Goal: Task Accomplishment & Management: Use online tool/utility

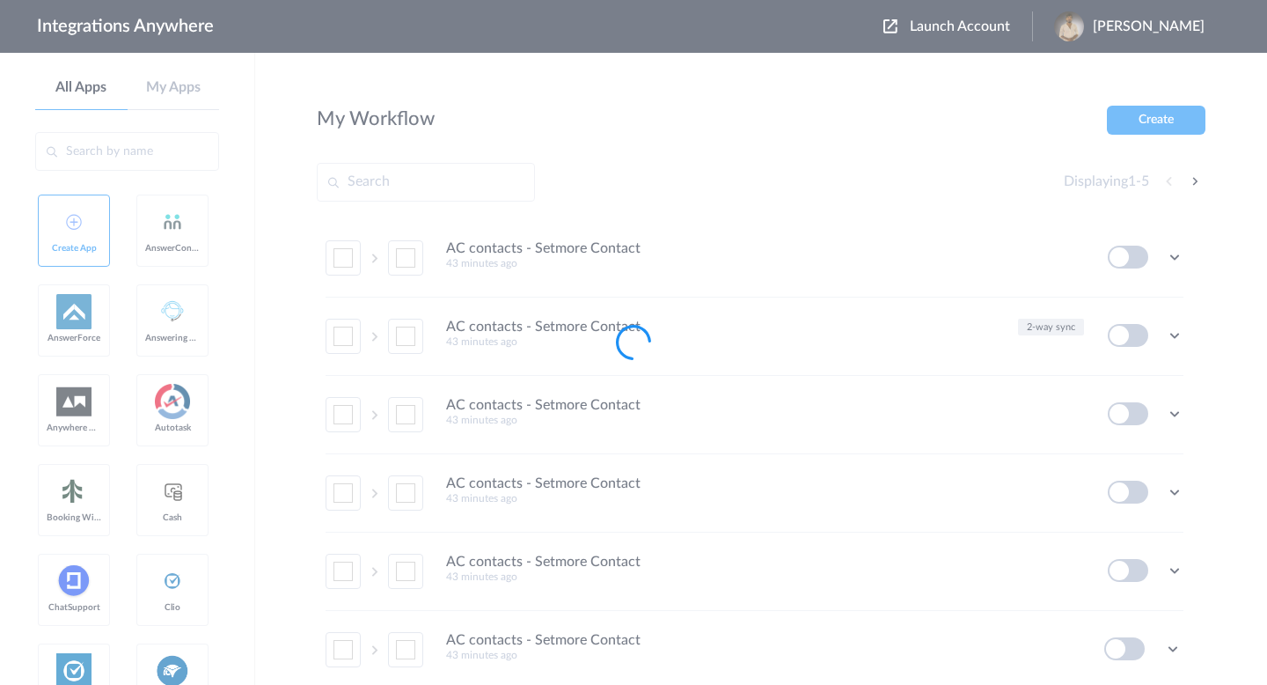
click at [898, 27] on div at bounding box center [633, 342] width 1267 height 685
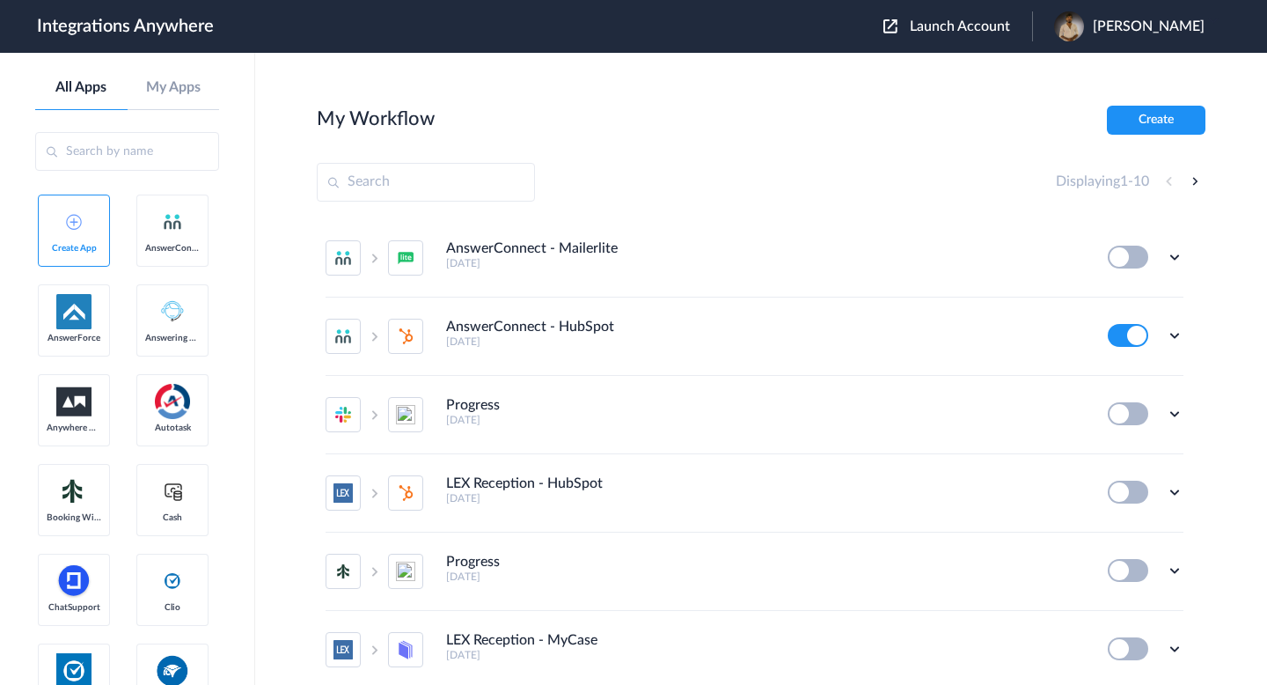
click at [891, 28] on button "Launch Account" at bounding box center [958, 26] width 149 height 17
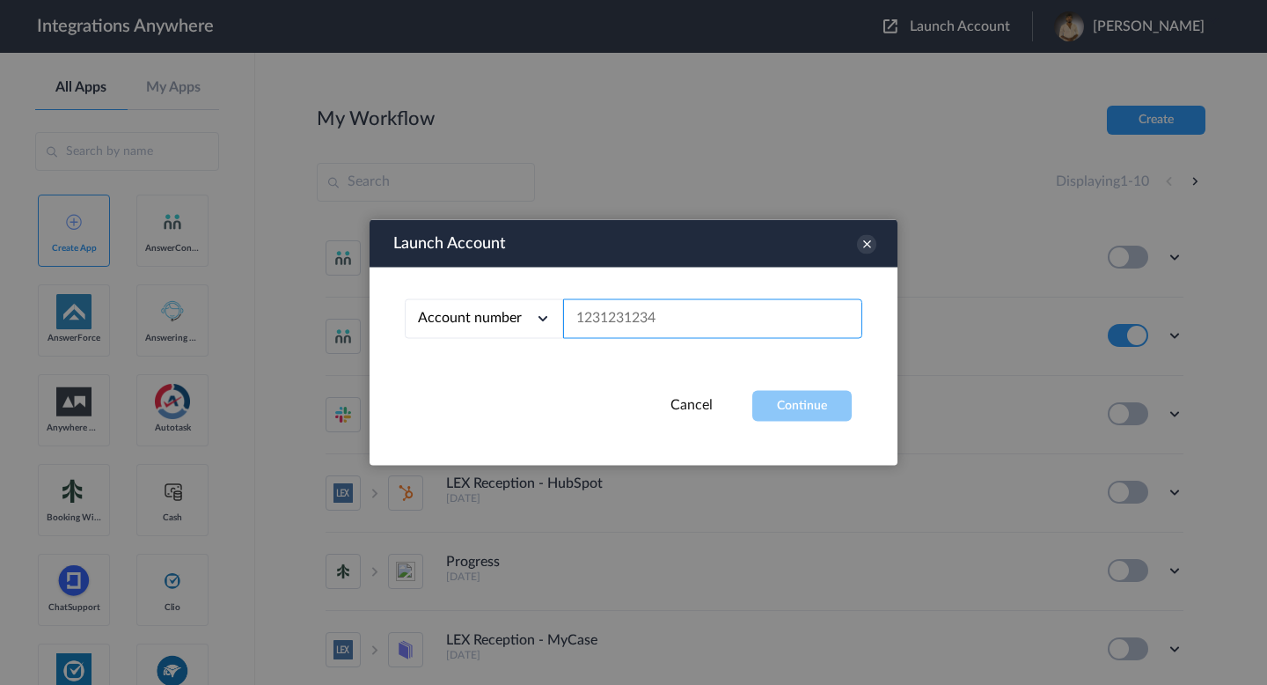
click at [592, 331] on input "text" at bounding box center [712, 319] width 299 height 40
paste input "9107010915"
type input "9107010915"
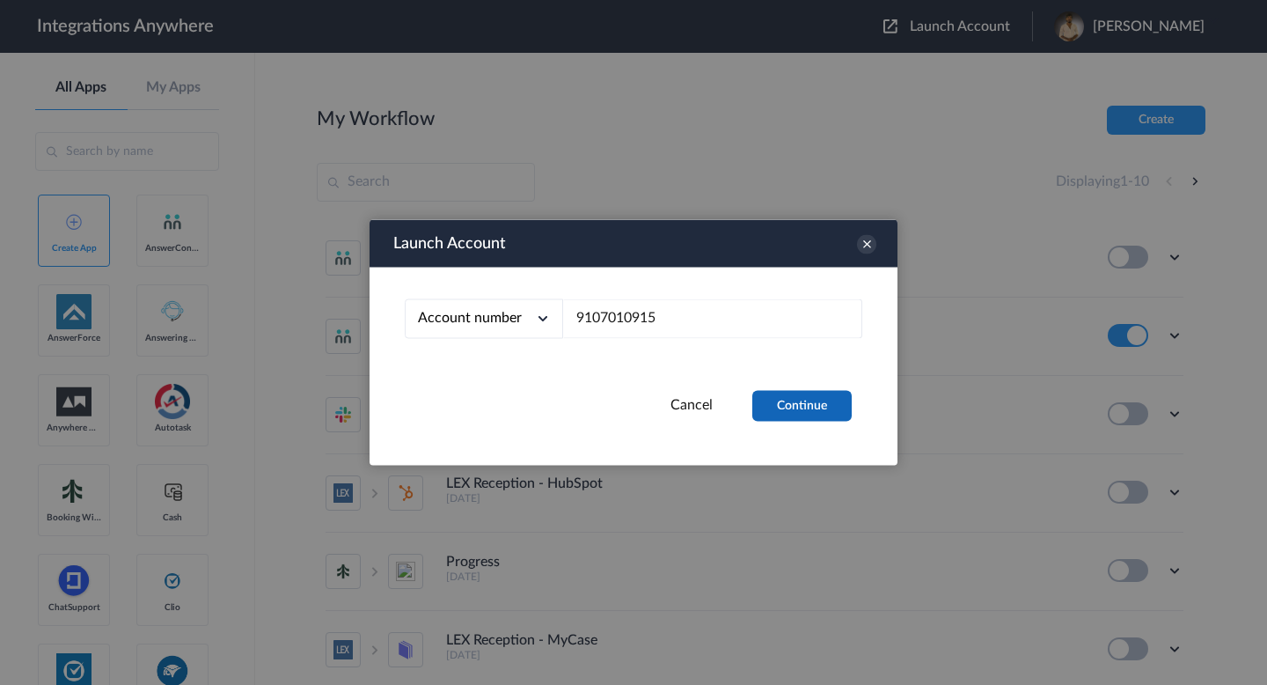
click at [796, 398] on button "Continue" at bounding box center [801, 406] width 99 height 31
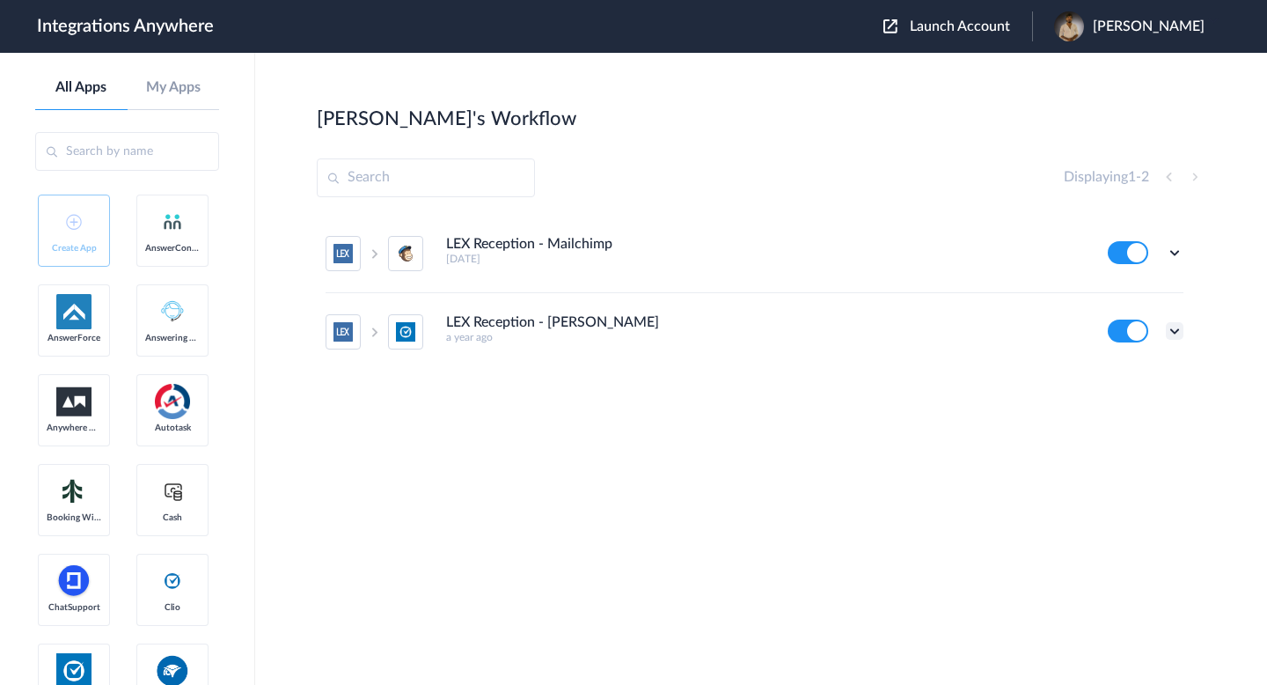
click at [1167, 324] on icon at bounding box center [1175, 331] width 18 height 18
click at [1153, 406] on link "Task history" at bounding box center [1124, 404] width 84 height 12
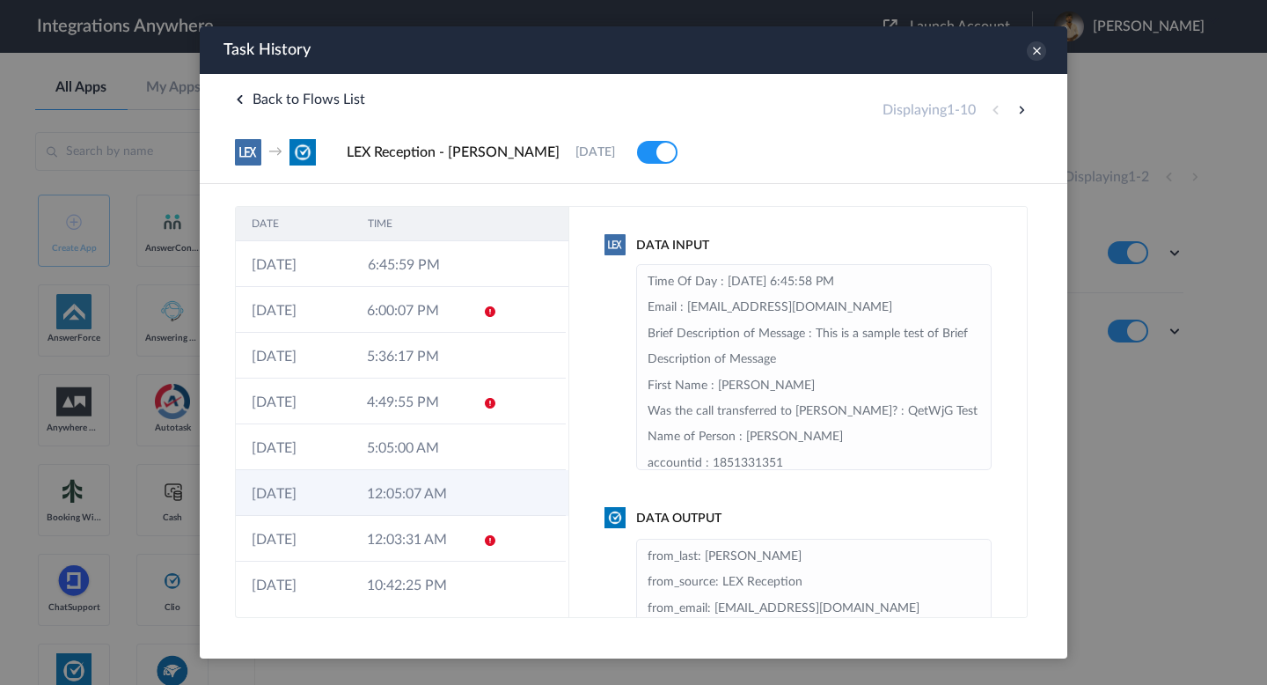
scroll to position [94, 0]
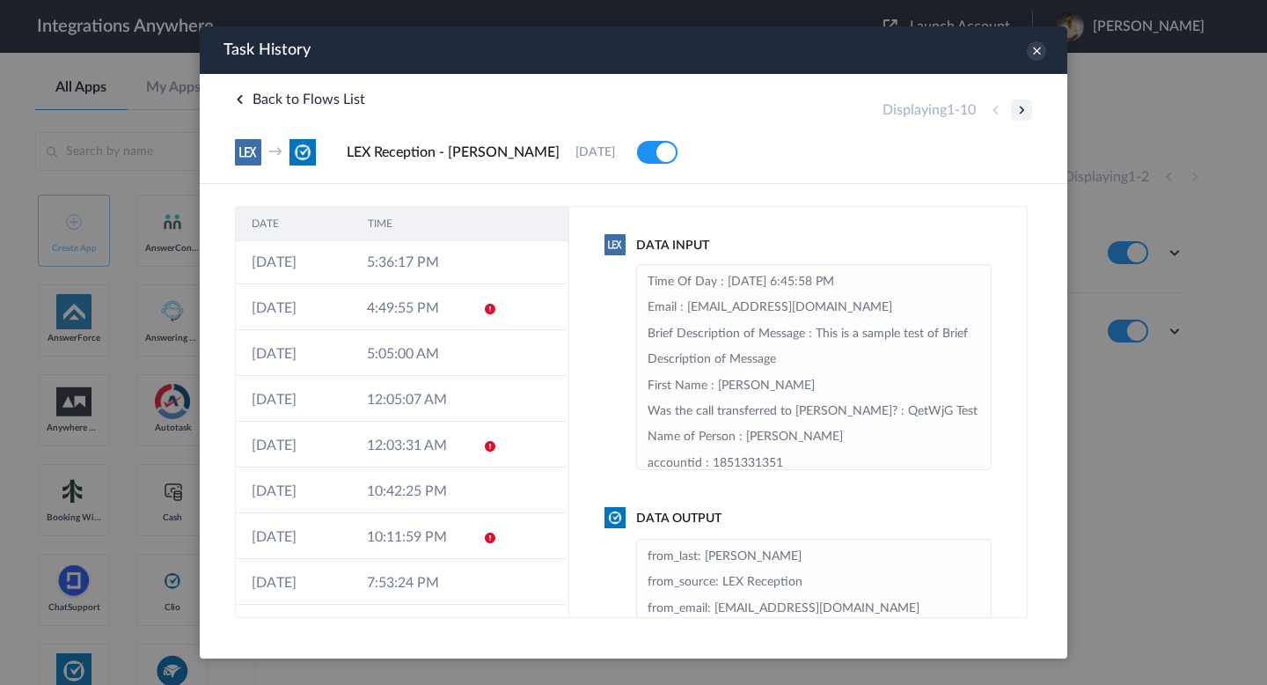
click at [1026, 110] on button at bounding box center [1021, 109] width 21 height 21
click at [1019, 115] on button at bounding box center [1021, 109] width 21 height 21
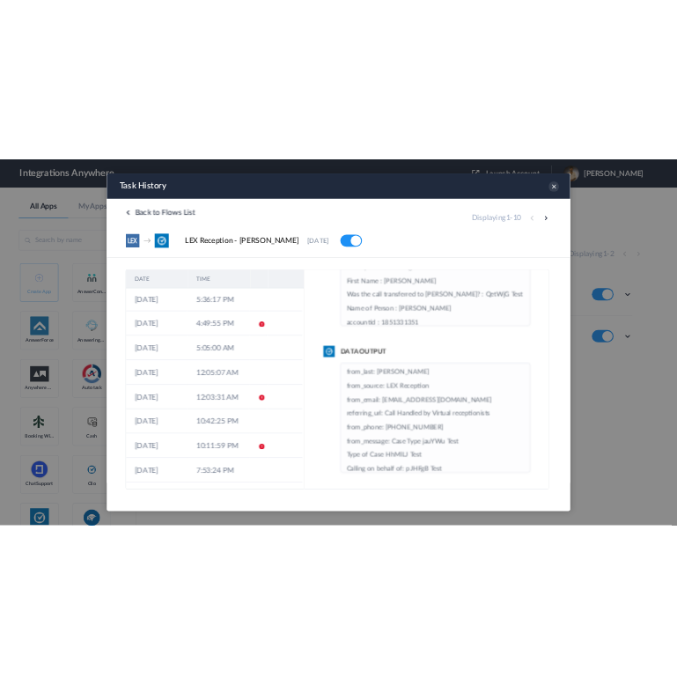
scroll to position [245, 0]
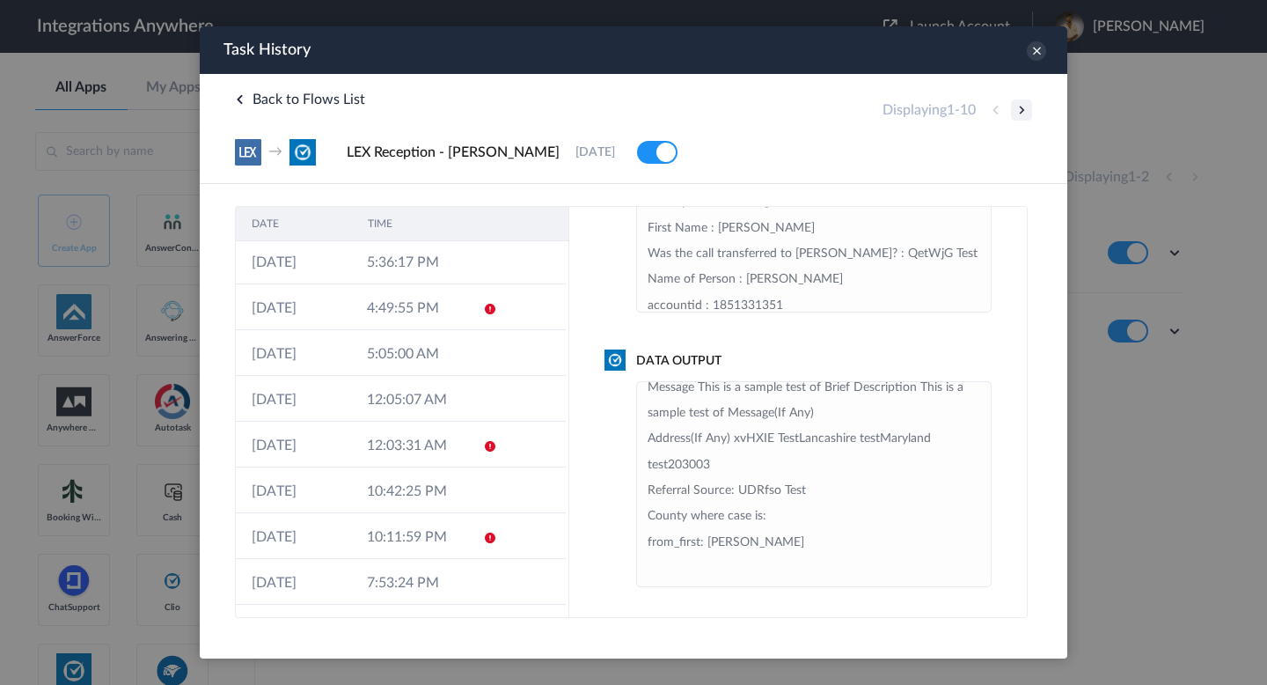
click at [1020, 113] on button at bounding box center [1021, 109] width 21 height 21
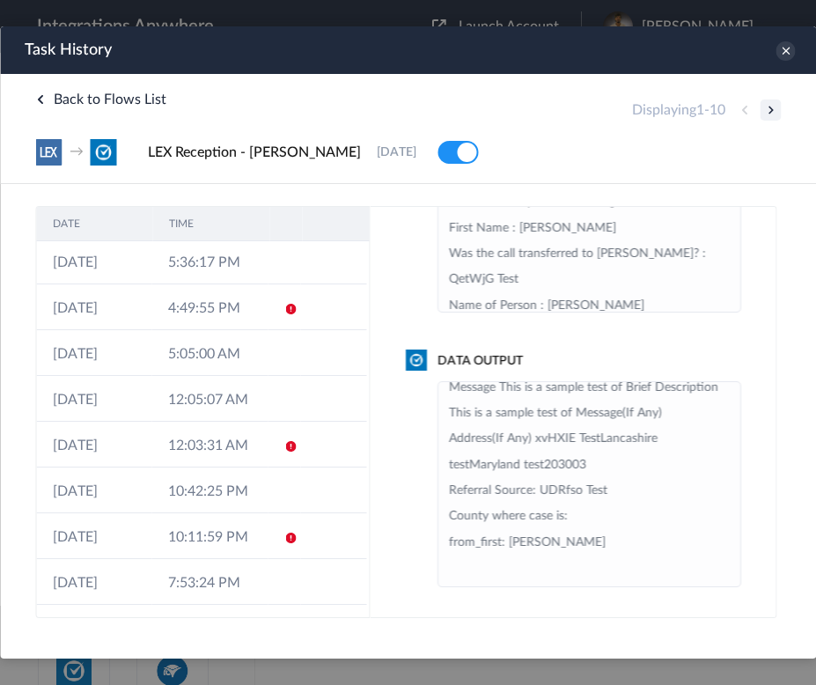
click at [769, 109] on button at bounding box center [769, 109] width 21 height 21
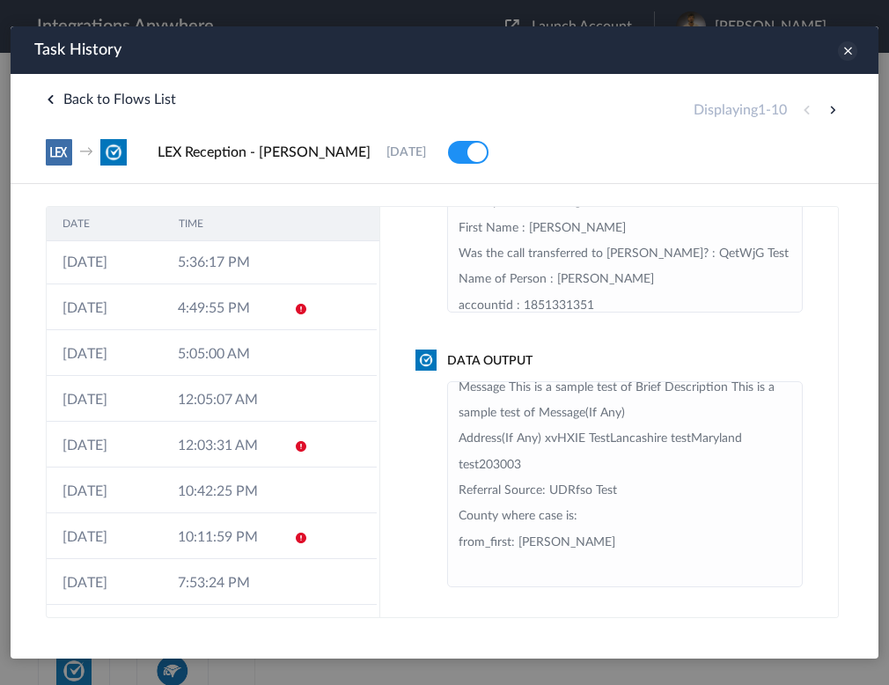
click at [847, 52] on icon at bounding box center [847, 50] width 19 height 19
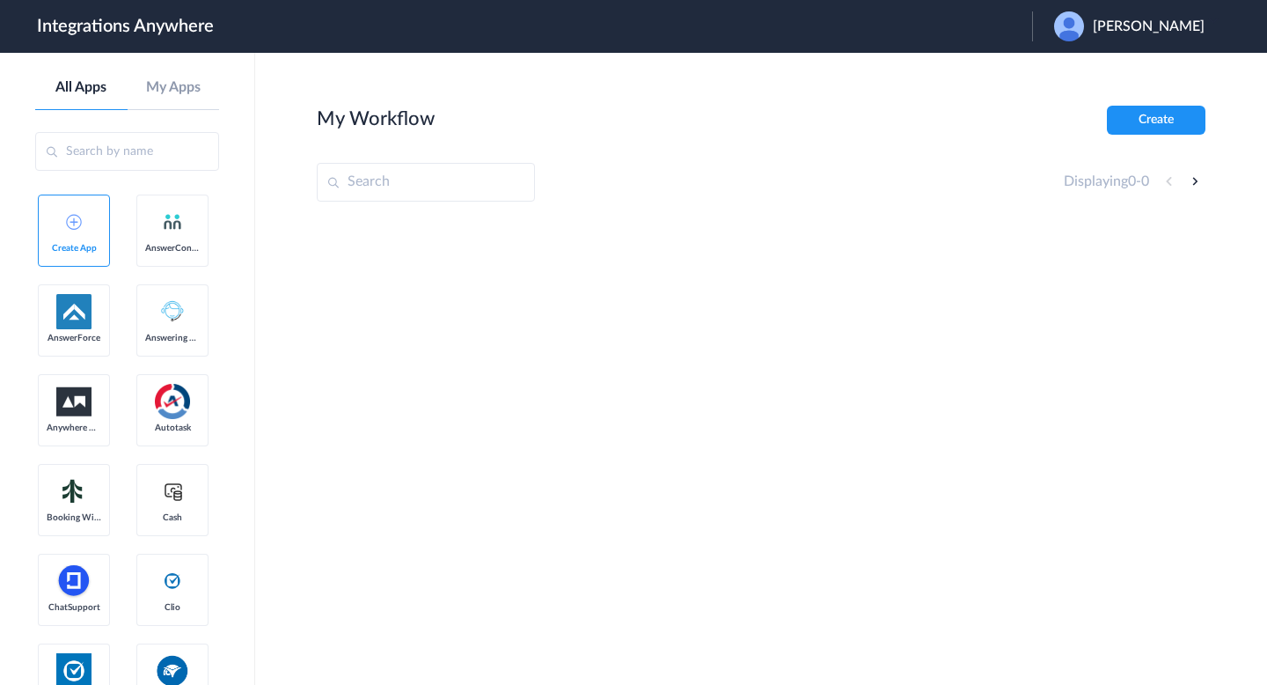
click at [1098, 24] on span "Christina P Matassini" at bounding box center [1149, 26] width 112 height 17
click at [1102, 67] on li "Logout" at bounding box center [1127, 71] width 190 height 33
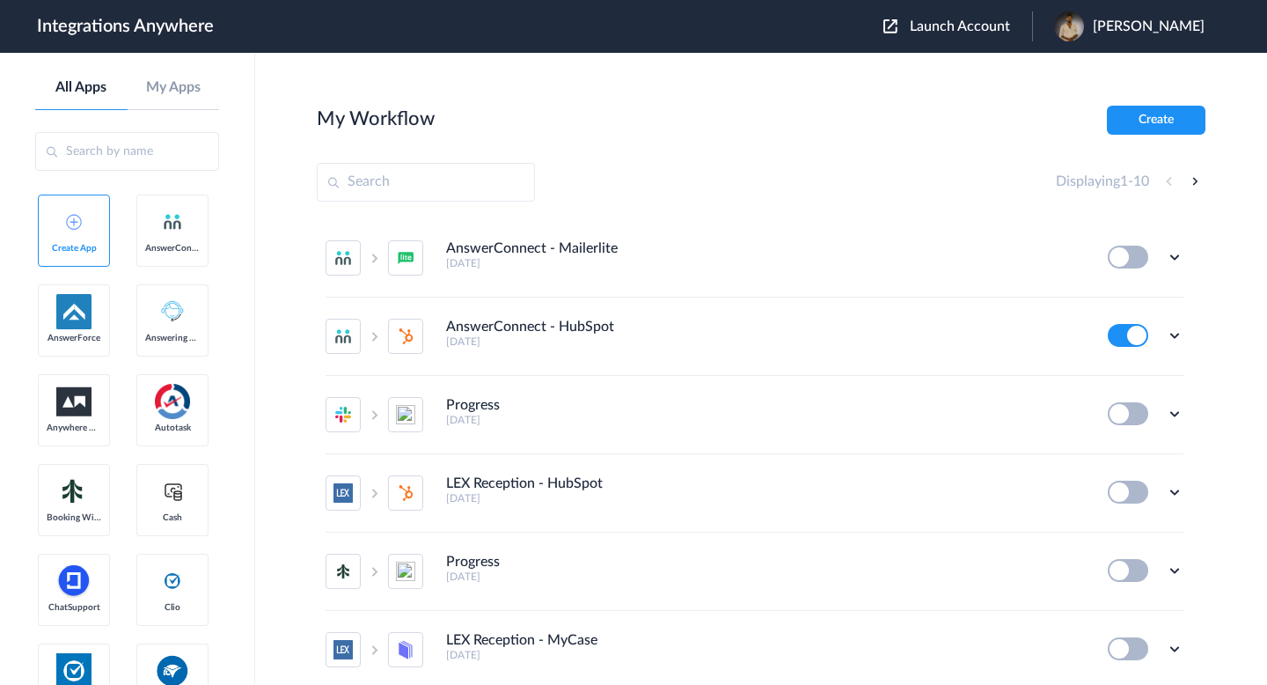
click at [935, 30] on span "Launch Account" at bounding box center [960, 26] width 100 height 14
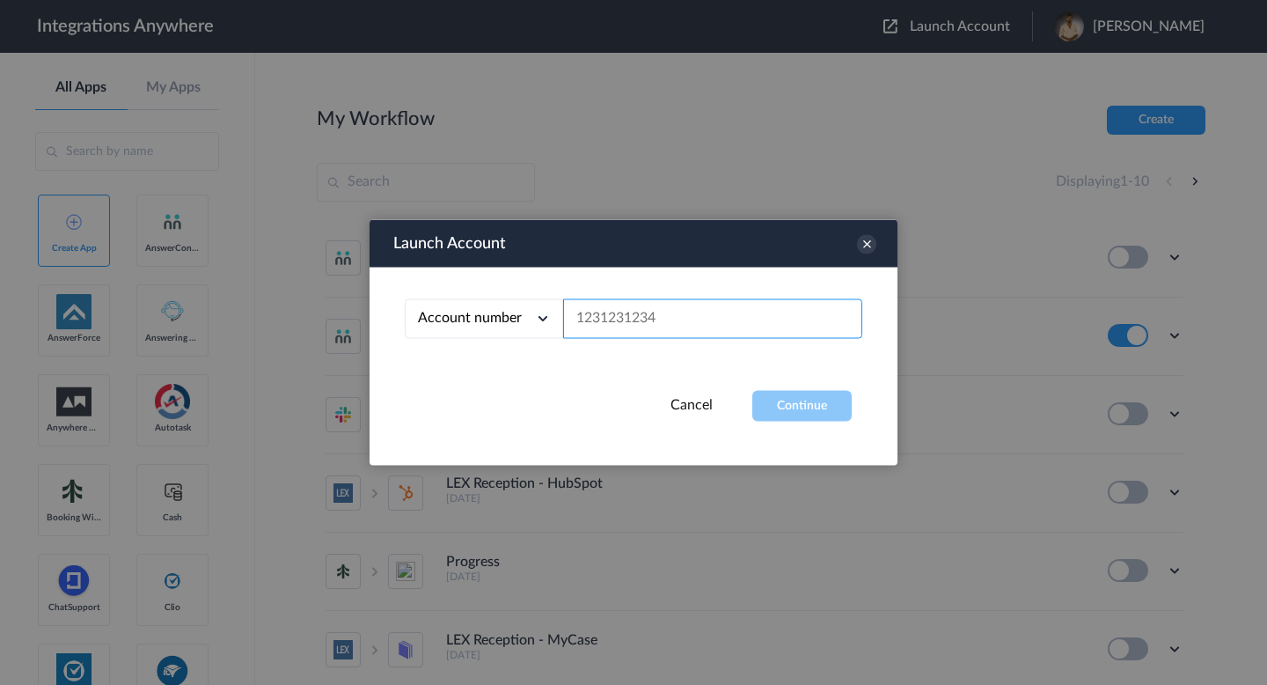
click at [715, 315] on input "text" at bounding box center [712, 319] width 299 height 40
paste input "9107010915"
type input "9107010915"
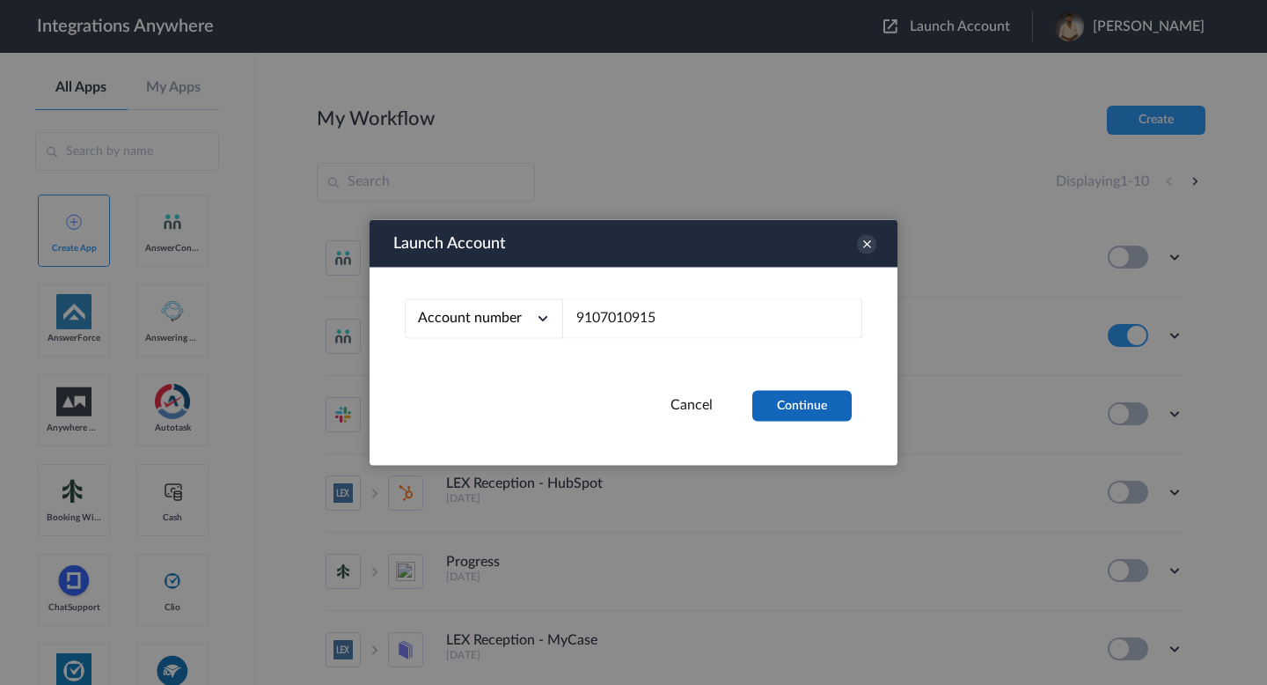
click at [803, 405] on button "Continue" at bounding box center [801, 406] width 99 height 31
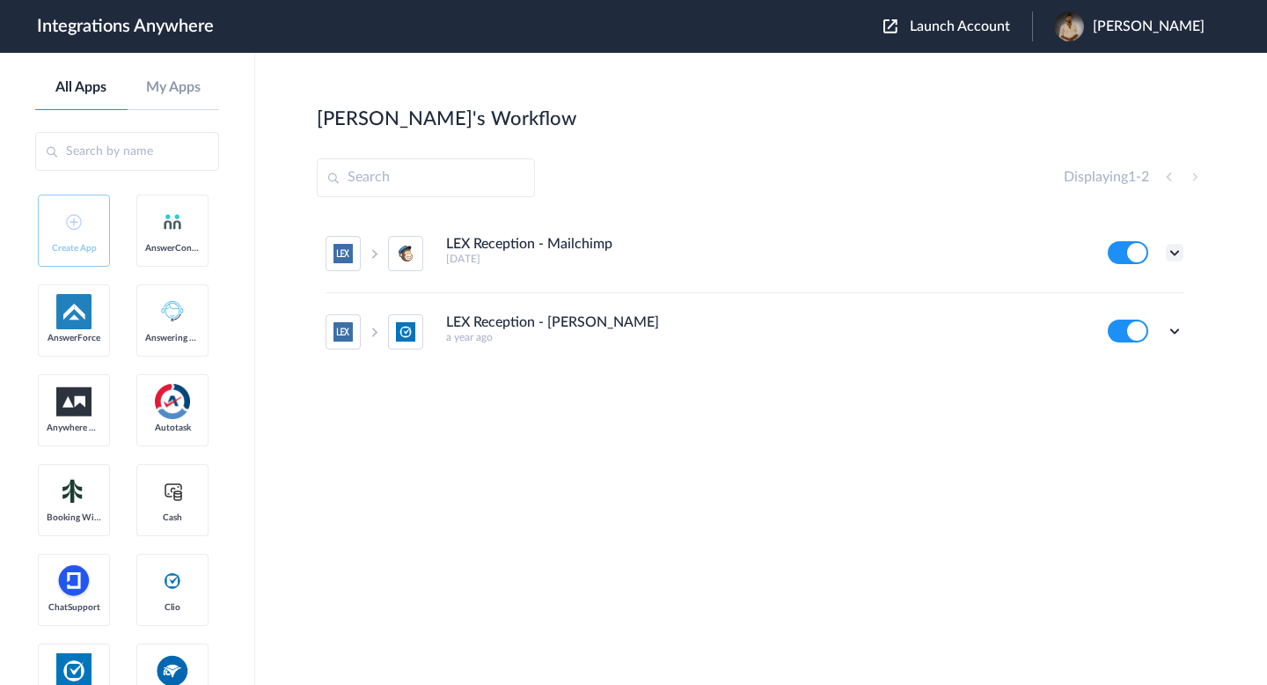
click at [1172, 253] on icon at bounding box center [1175, 253] width 18 height 18
click at [1108, 323] on link "Task history" at bounding box center [1124, 325] width 84 height 12
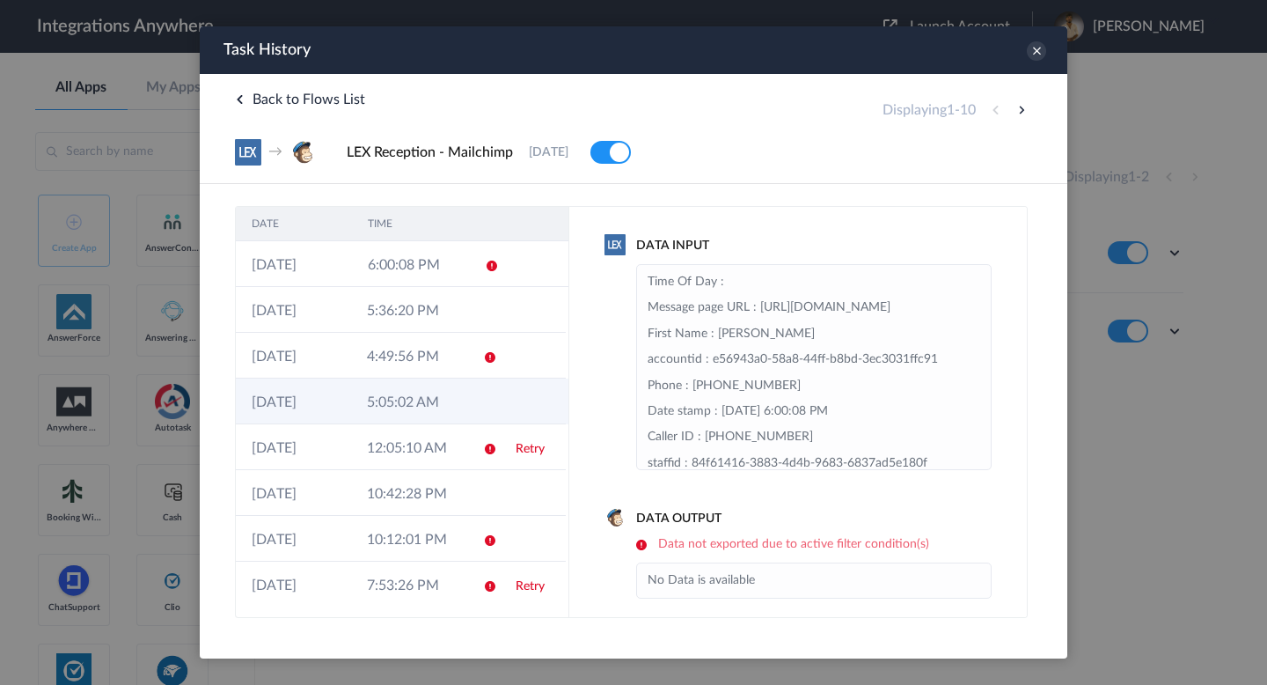
scroll to position [94, 0]
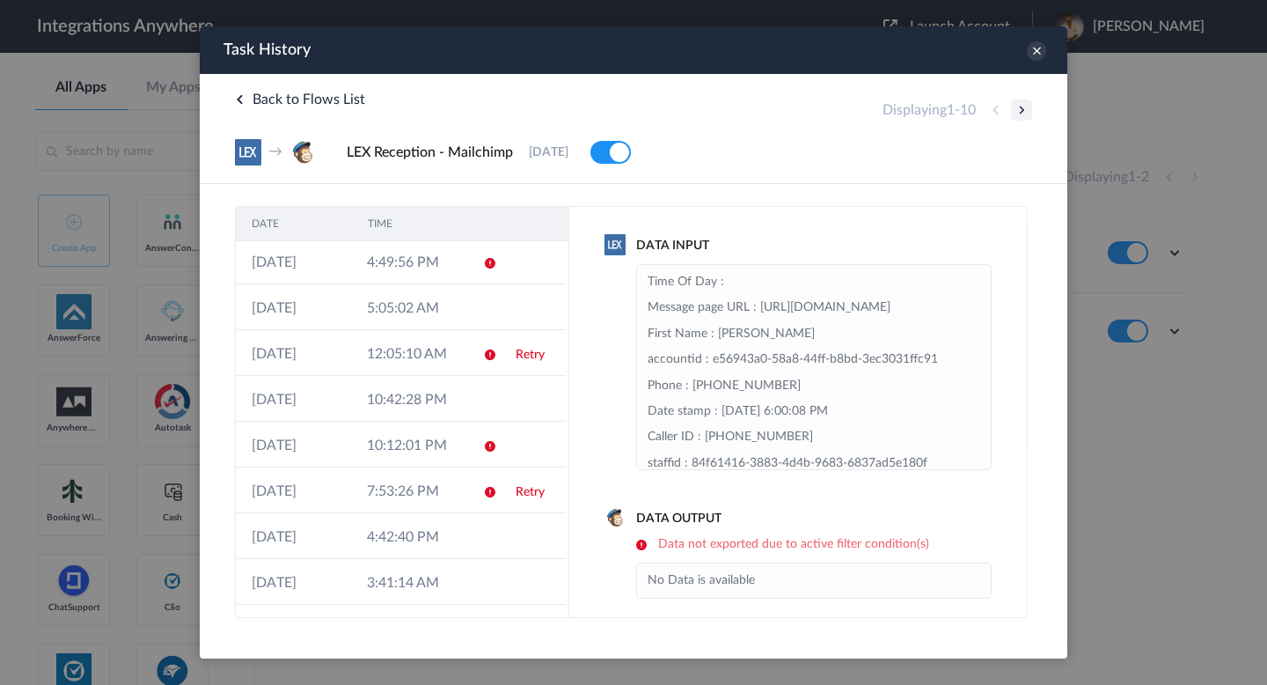
click at [1015, 114] on button at bounding box center [1021, 109] width 21 height 21
